Goal: Find specific page/section: Find specific page/section

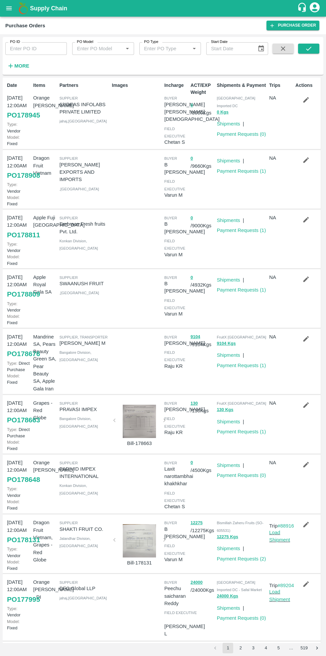
click at [191, 103] on button "0" at bounding box center [192, 106] width 2 height 8
